Goal: Information Seeking & Learning: Learn about a topic

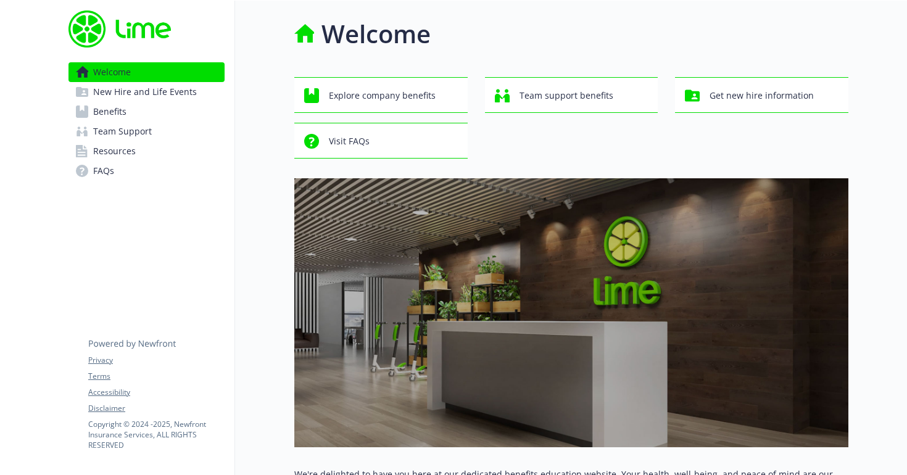
click at [156, 112] on link "Benefits" at bounding box center [146, 112] width 156 height 20
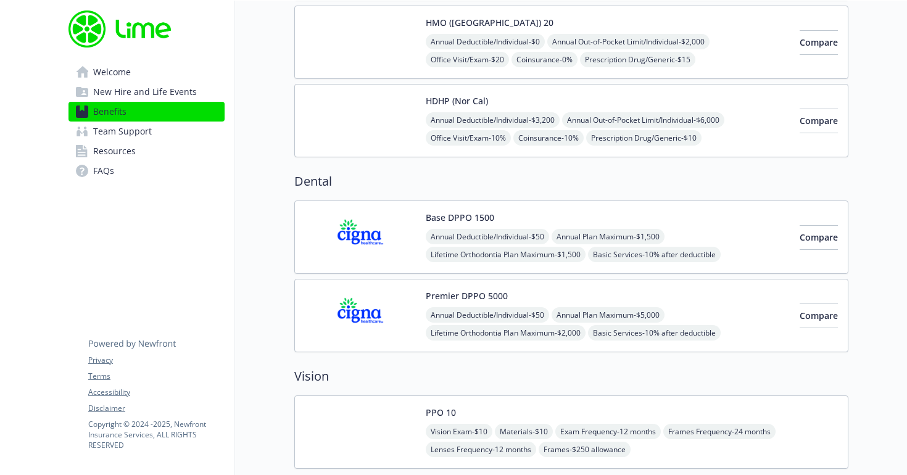
scroll to position [576, 0]
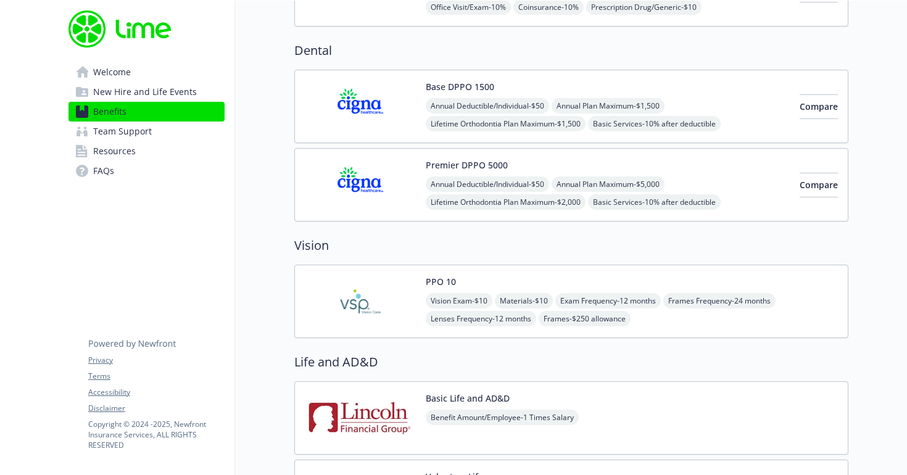
click at [390, 289] on img at bounding box center [360, 301] width 111 height 52
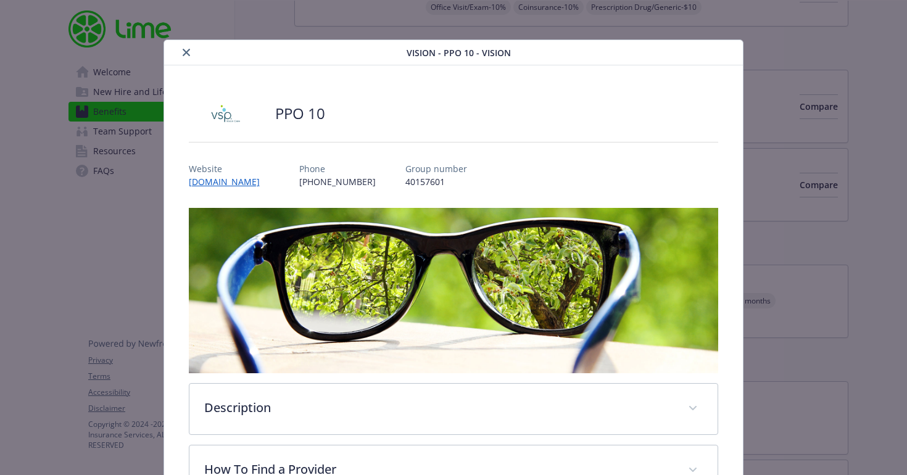
scroll to position [215, 0]
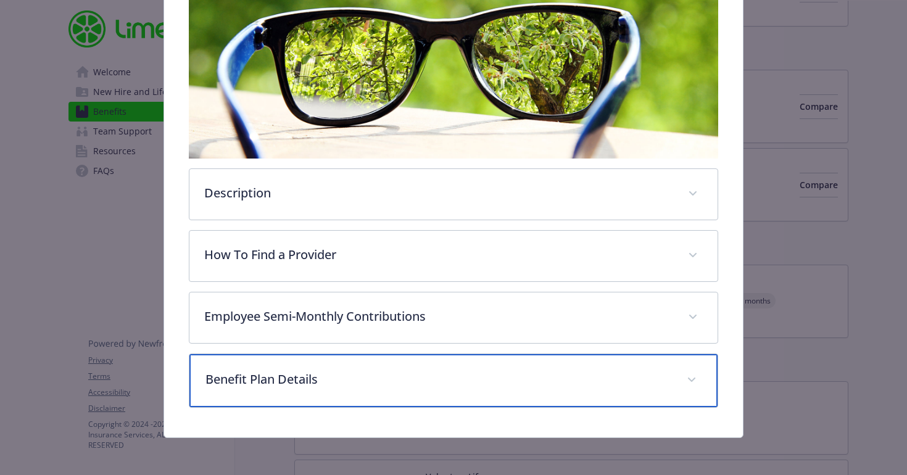
click at [399, 381] on p "Benefit Plan Details" at bounding box center [438, 379] width 467 height 19
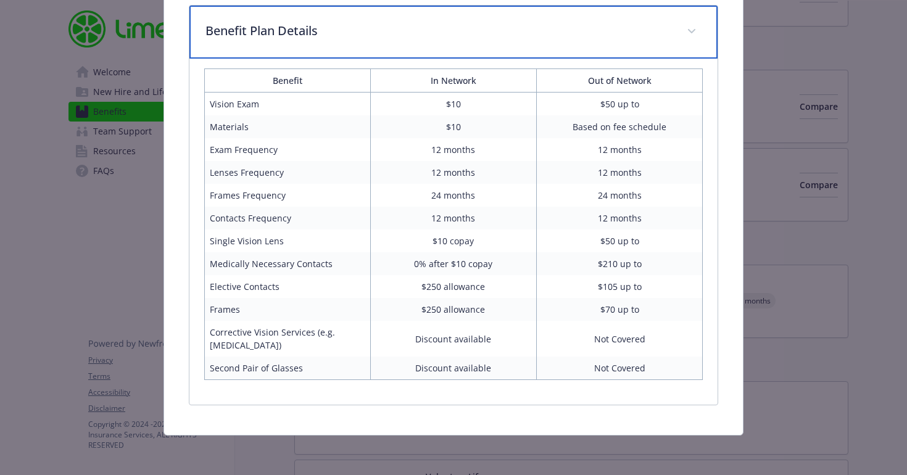
scroll to position [0, 0]
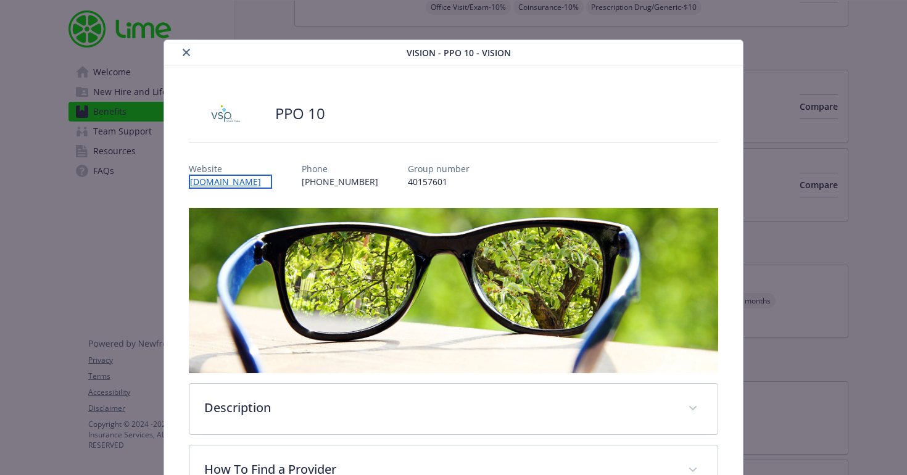
click at [233, 182] on link "[DOMAIN_NAME]" at bounding box center [230, 182] width 83 height 14
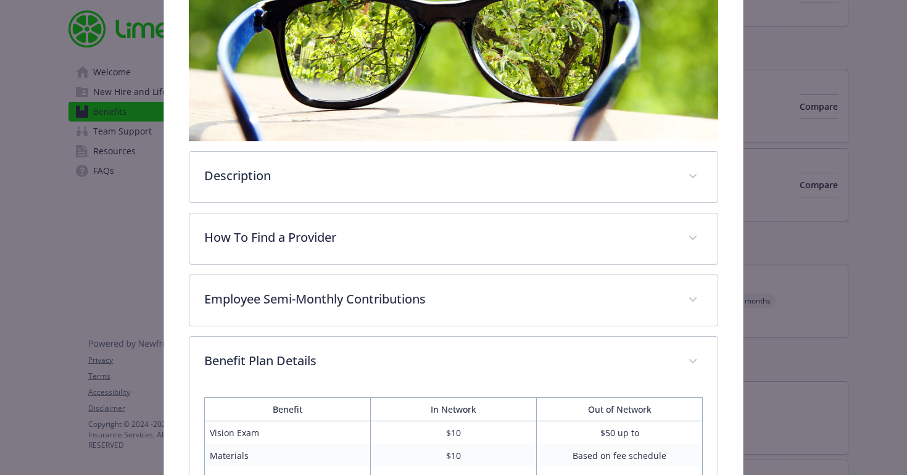
scroll to position [294, 0]
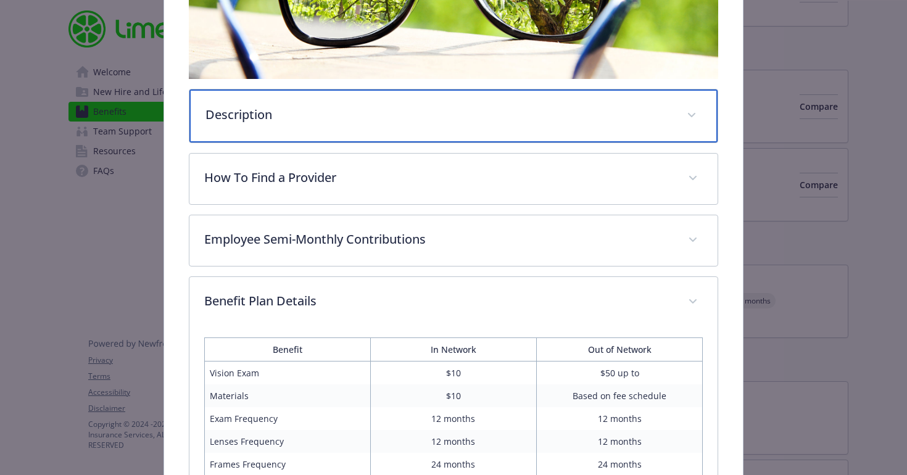
click at [482, 117] on p "Description" at bounding box center [438, 115] width 467 height 19
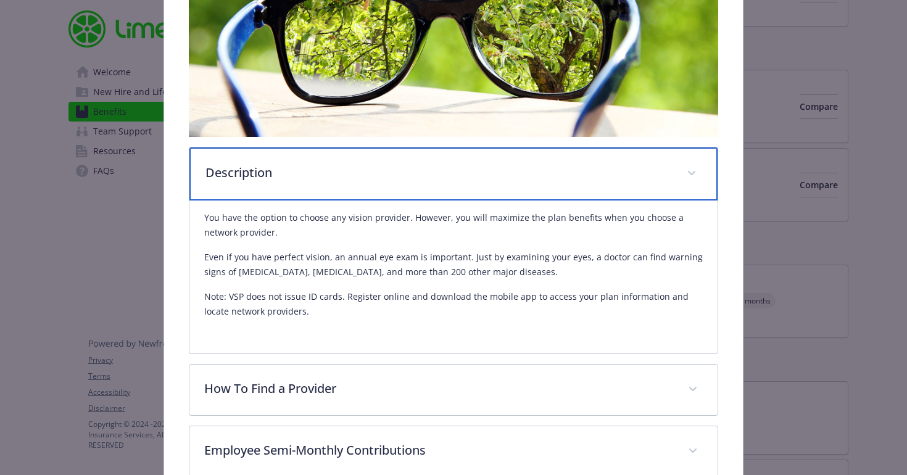
scroll to position [0, 0]
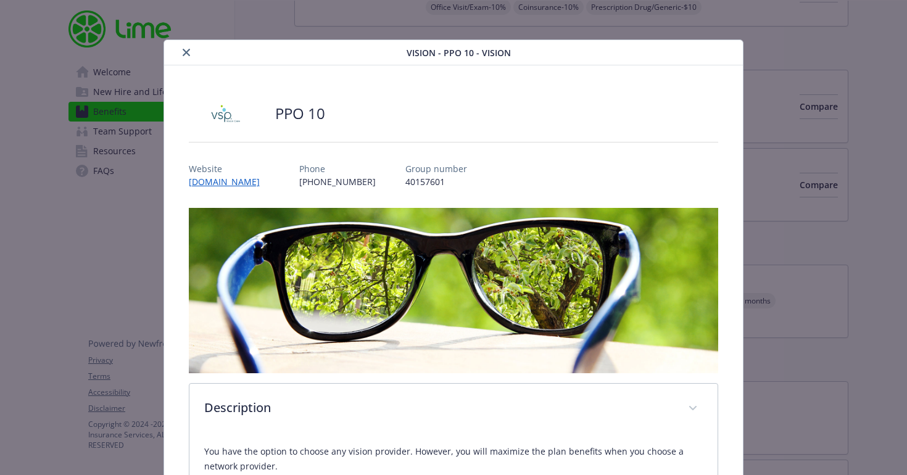
click at [183, 52] on icon "close" at bounding box center [186, 52] width 7 height 7
